Goal: Register for event/course

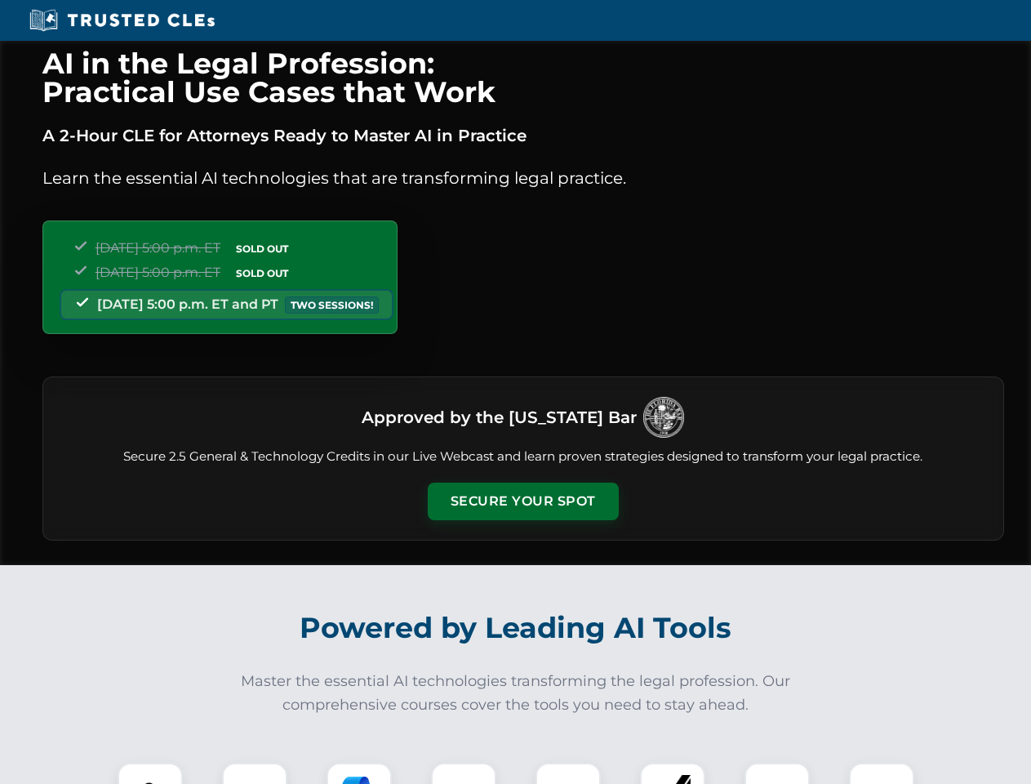
click at [522, 501] on button "Secure Your Spot" at bounding box center [523, 501] width 191 height 38
click at [150, 773] on img at bounding box center [150, 794] width 47 height 47
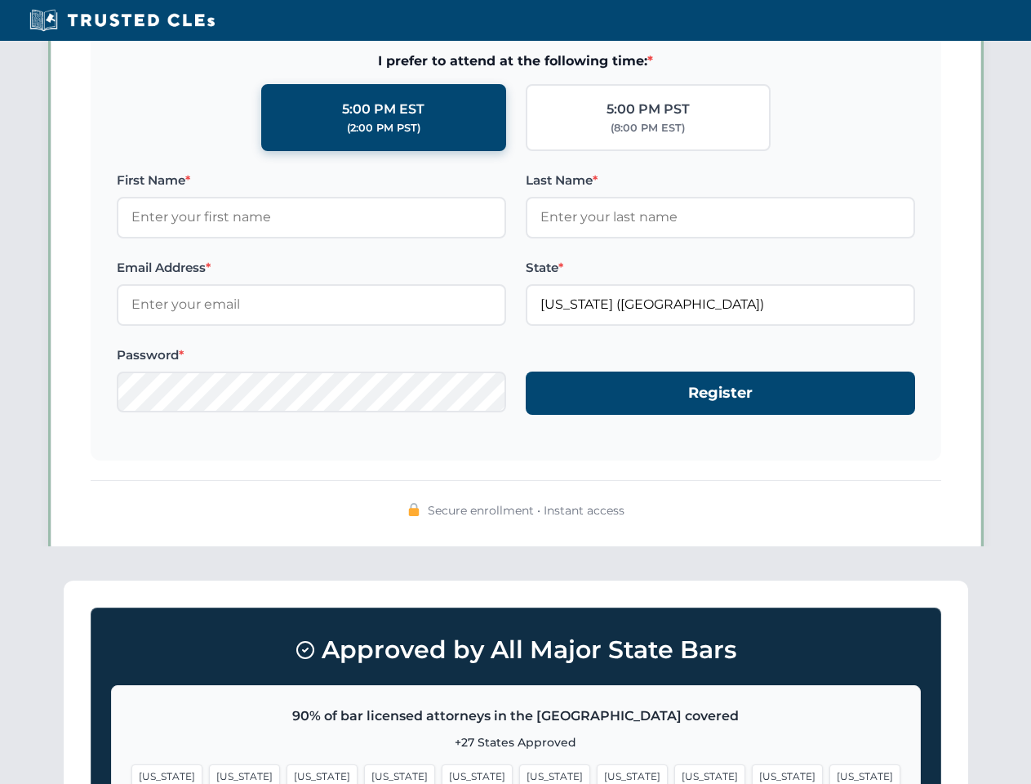
click at [597, 773] on span "[US_STATE]" at bounding box center [632, 776] width 71 height 24
click at [752, 773] on span "[US_STATE]" at bounding box center [787, 776] width 71 height 24
